Goal: Navigation & Orientation: Find specific page/section

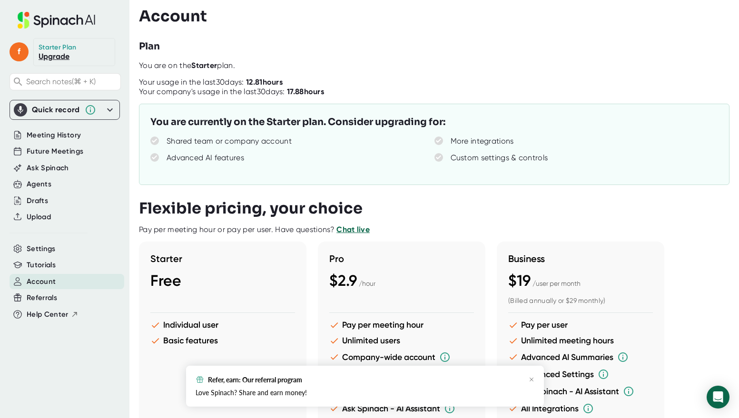
click at [29, 281] on span "Account" at bounding box center [41, 281] width 29 height 11
click at [44, 278] on span "Account" at bounding box center [41, 281] width 29 height 11
click at [588, 48] on div "Plan" at bounding box center [439, 46] width 600 height 14
